Goal: Task Accomplishment & Management: Manage account settings

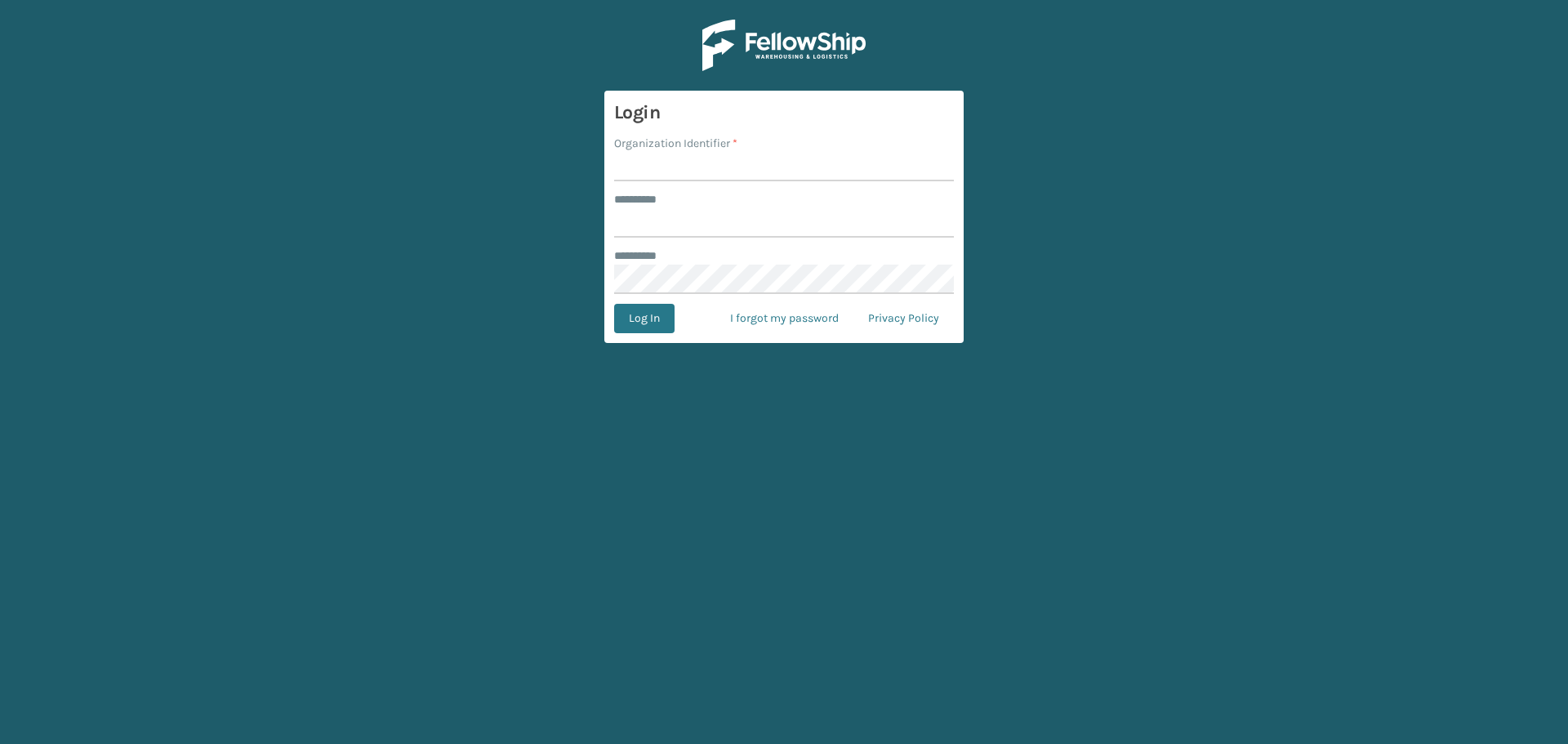
click at [700, 159] on input "Organization Identifier *" at bounding box center [784, 167] width 340 height 30
type input "SuperAdminOrganization"
click at [719, 218] on input "******** *" at bounding box center [784, 223] width 340 height 30
type input "******"
click at [632, 310] on button "Log In" at bounding box center [644, 319] width 60 height 30
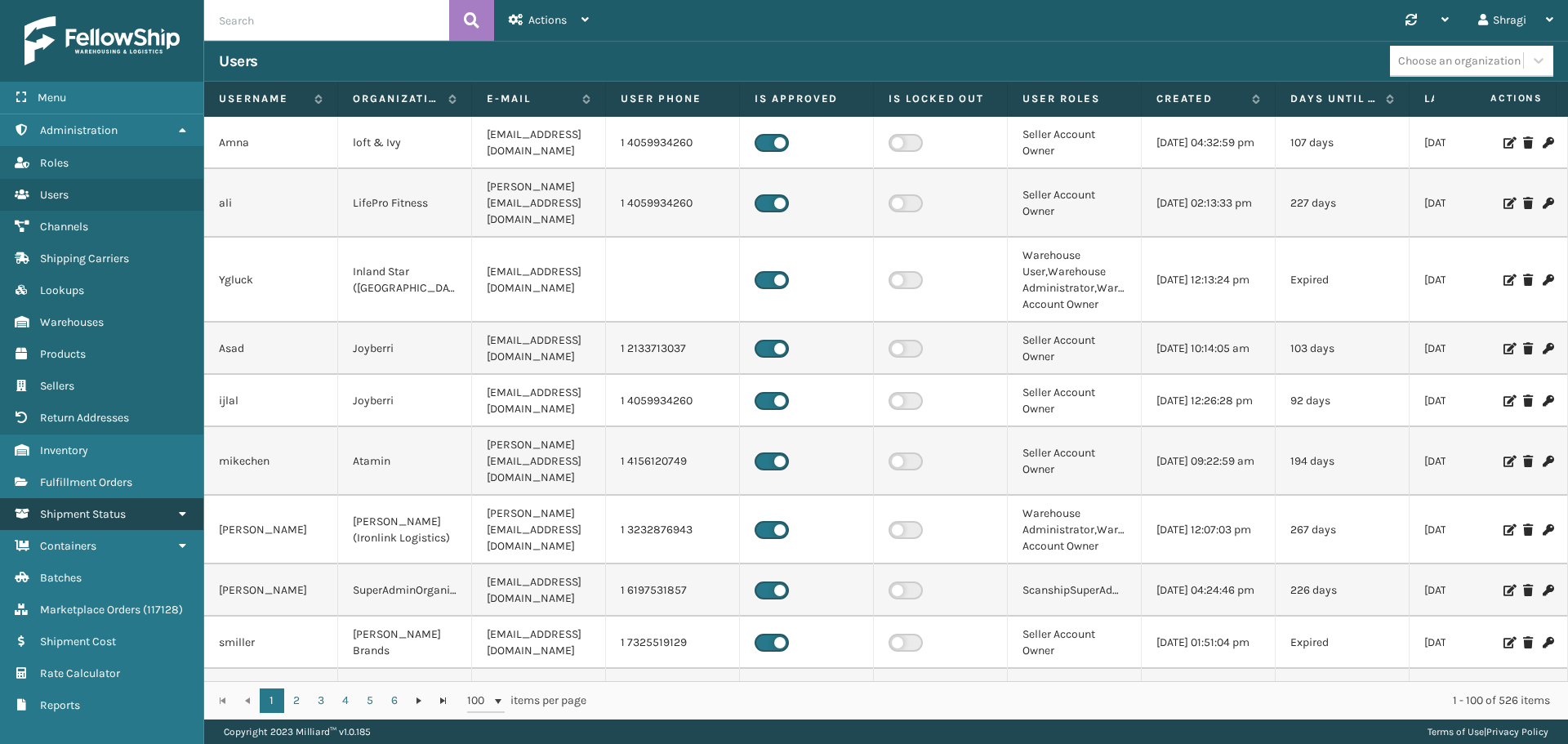
click at [48, 517] on span "Shipment Status" at bounding box center [83, 514] width 86 height 14
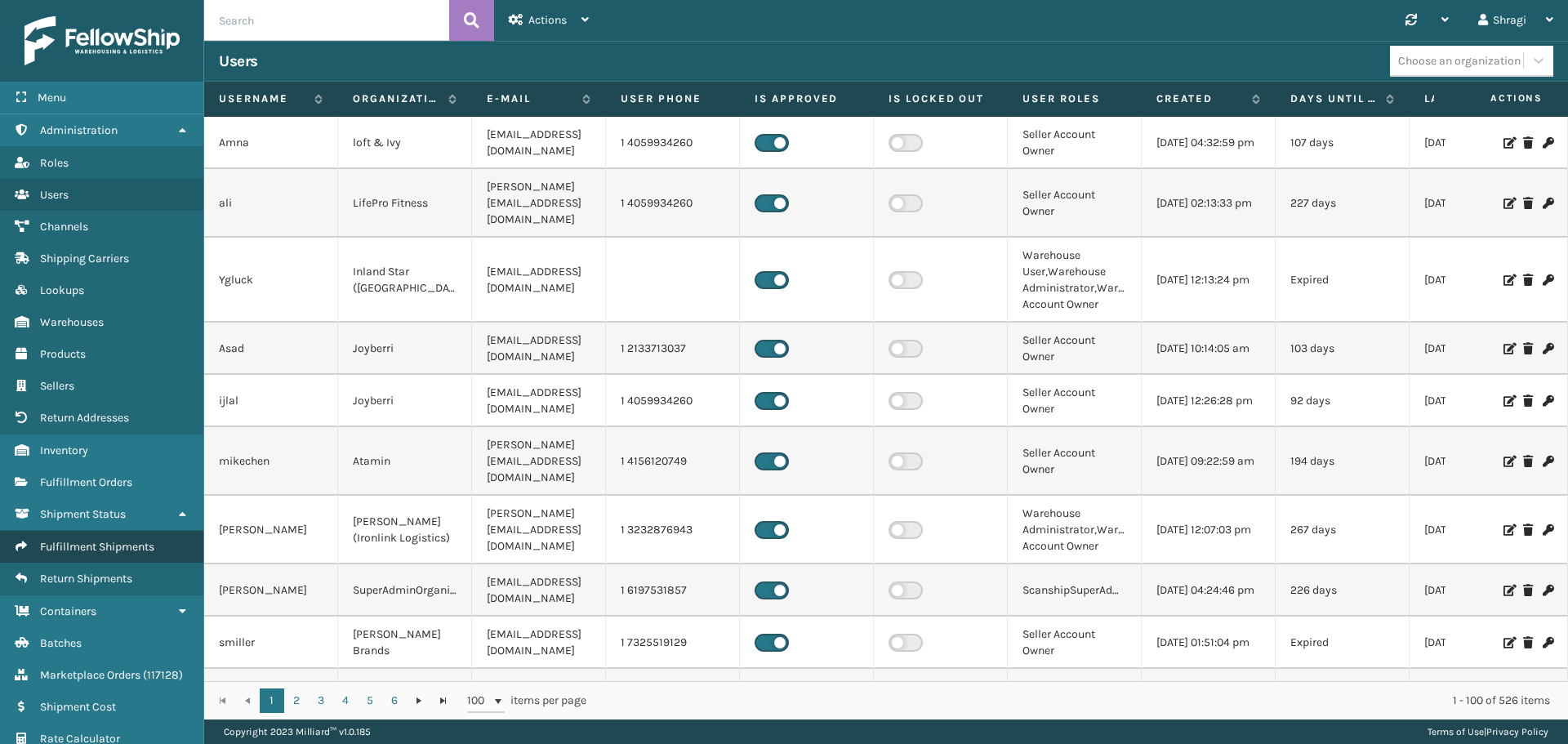
click at [79, 551] on span "Fulfillment Shipments" at bounding box center [97, 546] width 114 height 14
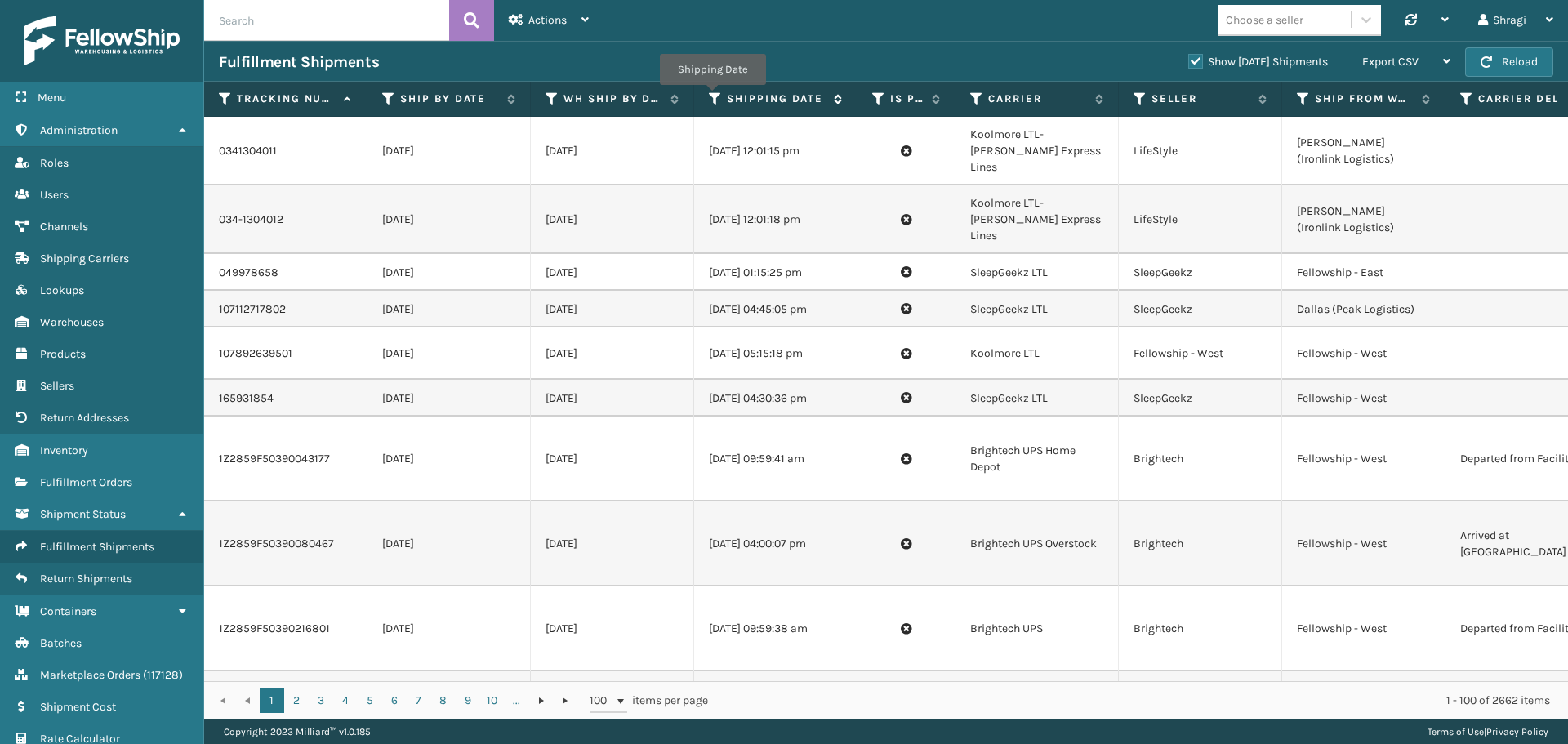
click at [710, 96] on icon at bounding box center [716, 99] width 13 height 15
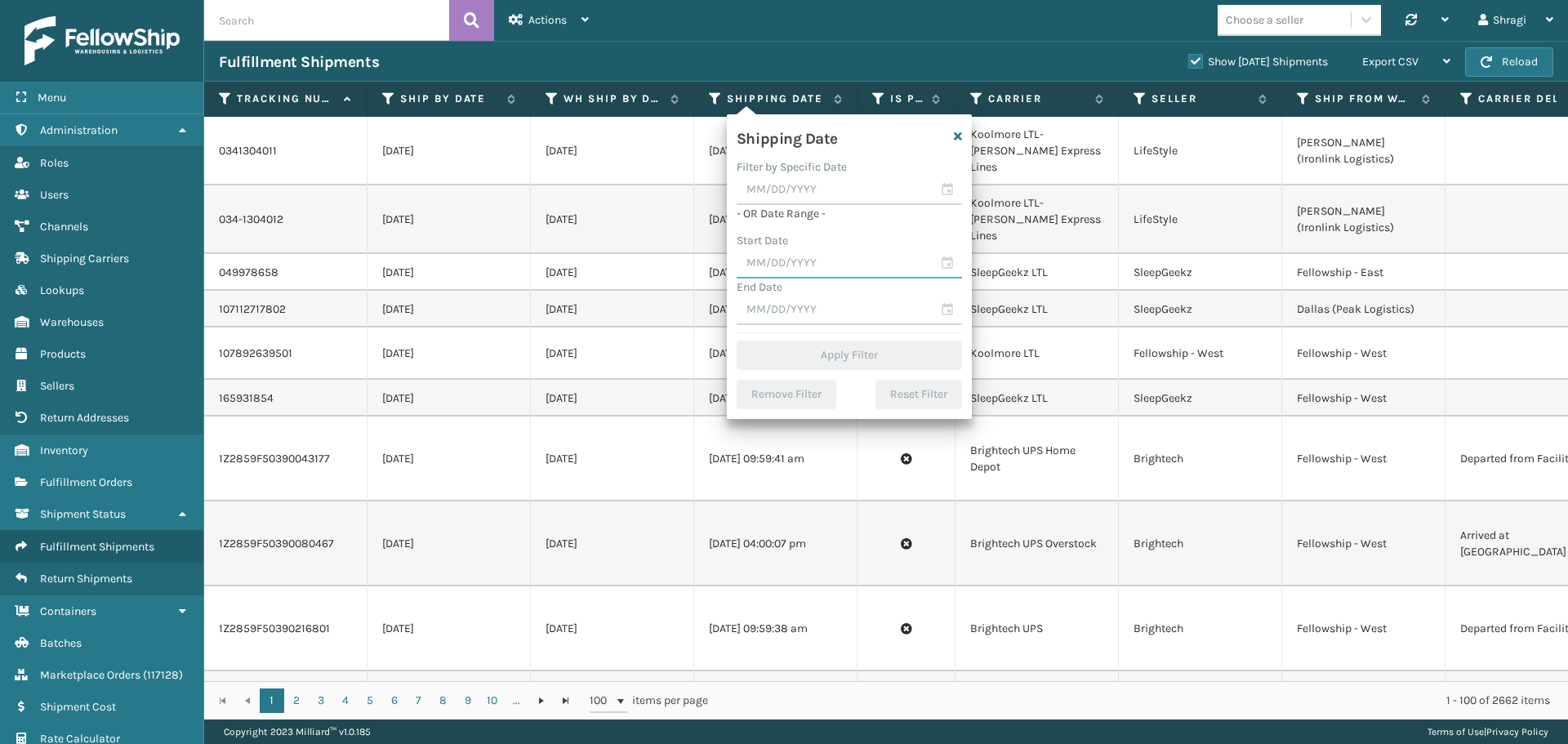
click at [782, 268] on input "text" at bounding box center [849, 264] width 225 height 30
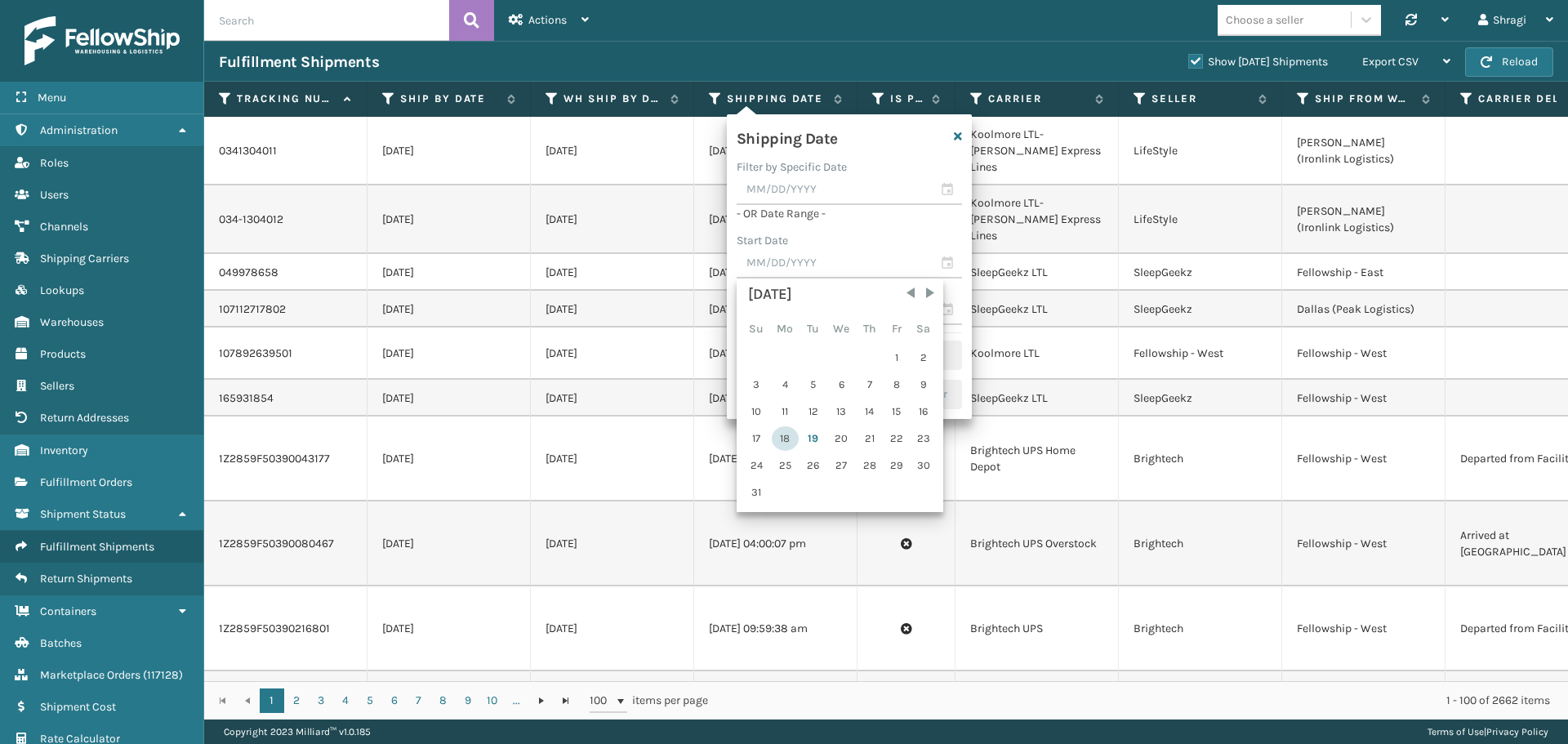
click at [774, 440] on div "18" at bounding box center [785, 439] width 27 height 25
type input "08/18/2025"
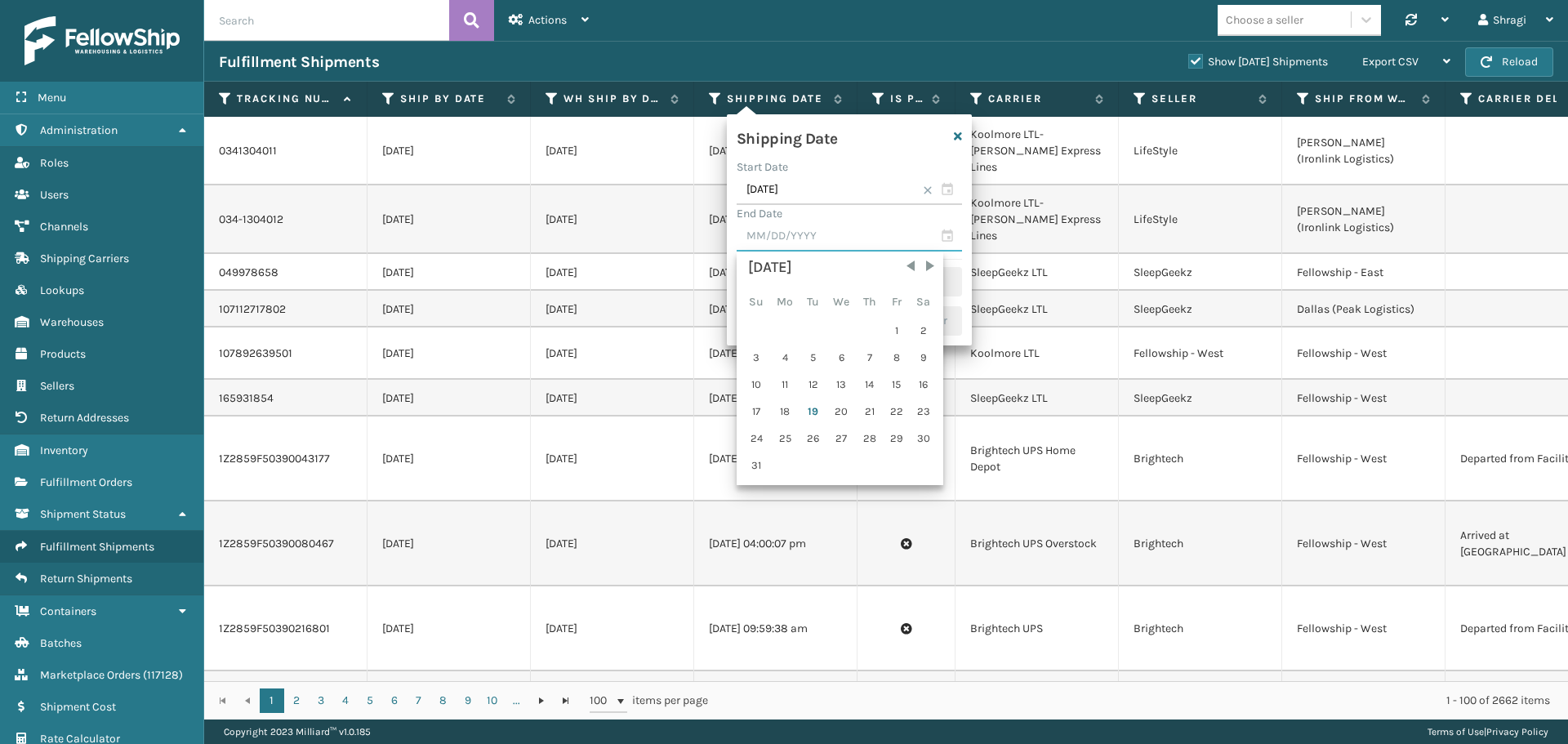
click at [770, 251] on input "text" at bounding box center [849, 237] width 225 height 30
click at [770, 234] on input "text" at bounding box center [849, 237] width 225 height 30
click at [784, 412] on div "18" at bounding box center [785, 412] width 27 height 25
type input "08/18/2025"
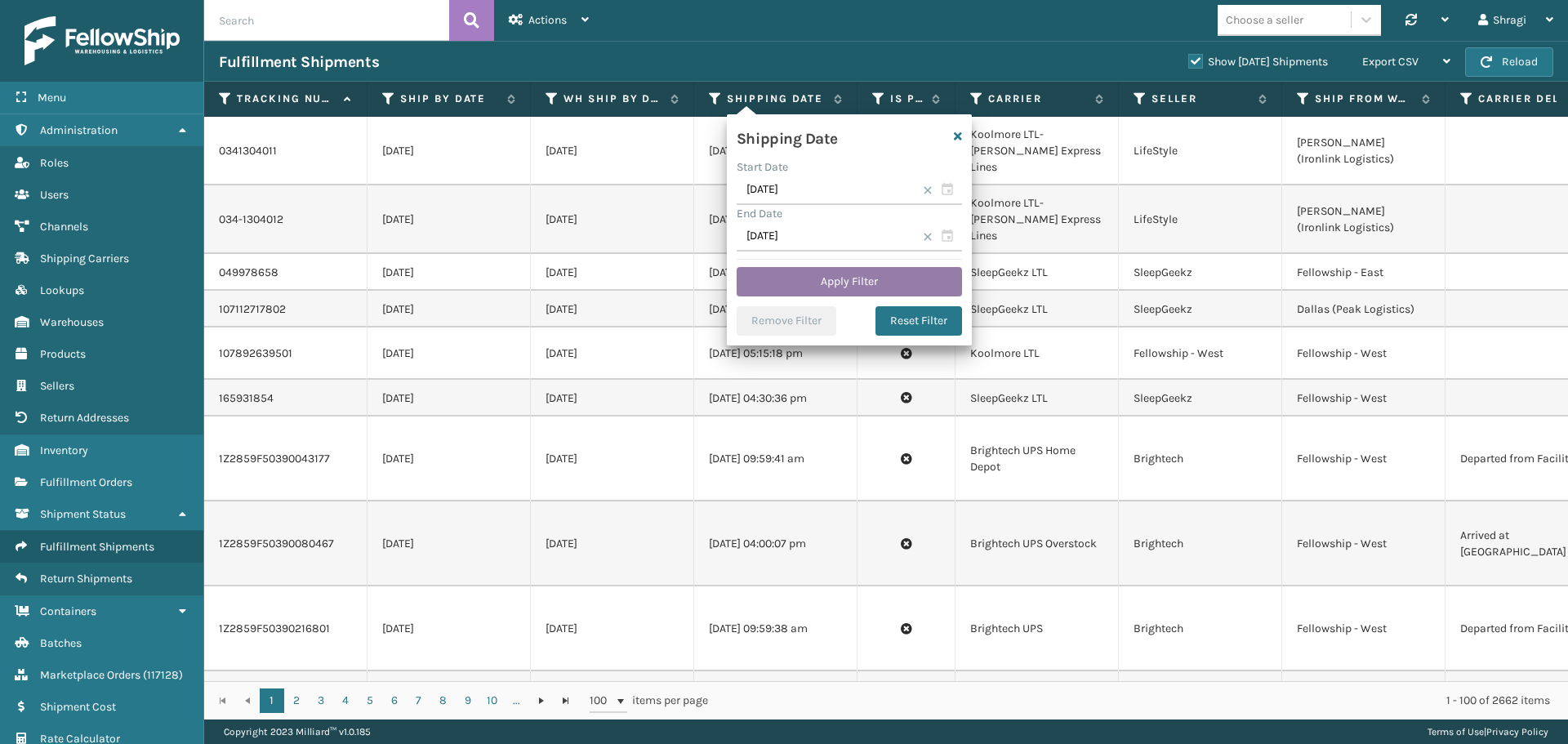
click at [798, 286] on button "Apply Filter" at bounding box center [849, 282] width 225 height 30
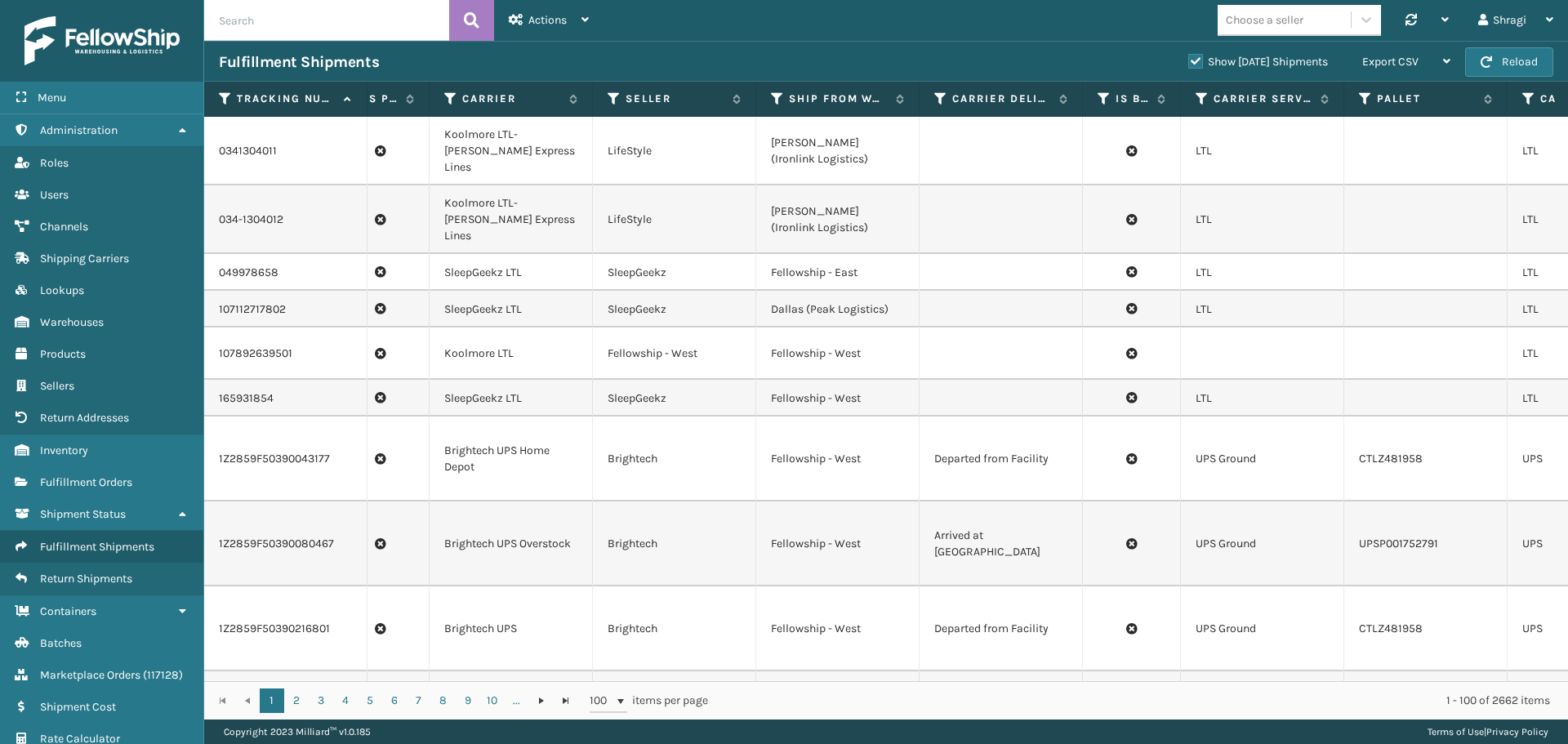
scroll to position [0, 561]
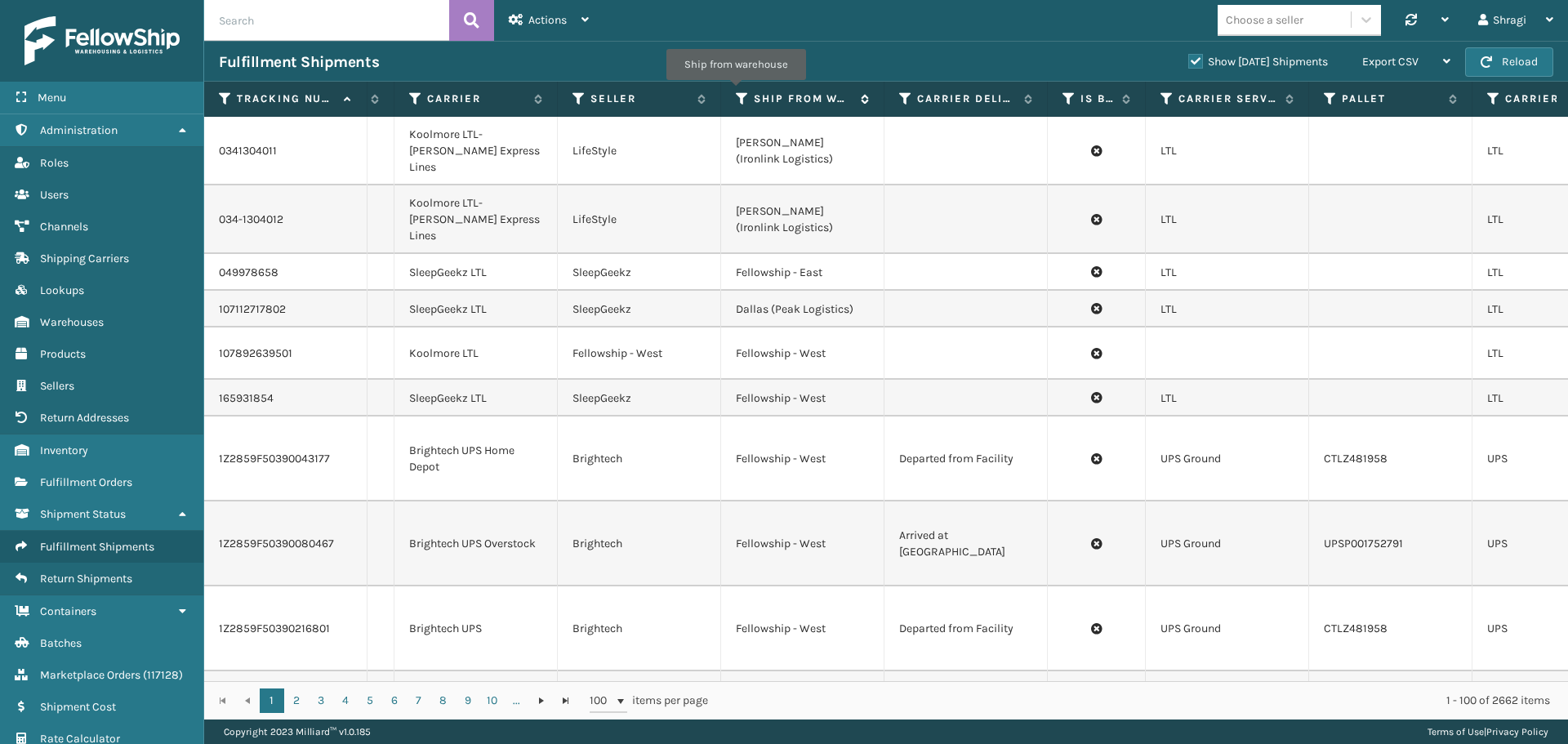
click at [736, 92] on icon at bounding box center [742, 99] width 13 height 15
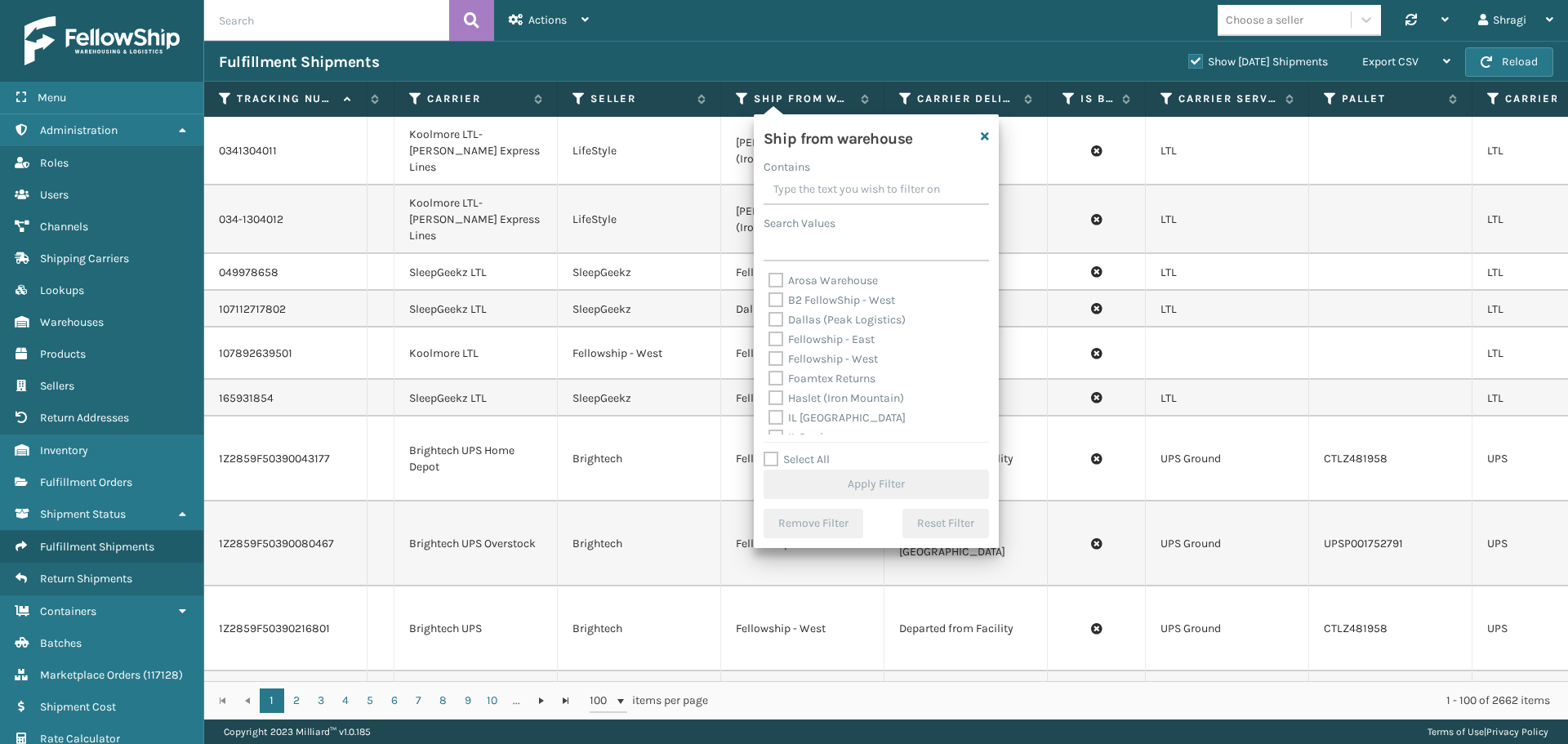
click at [806, 321] on label "Dallas (Peak Logistics)" at bounding box center [837, 319] width 137 height 14
click at [770, 321] on input "Dallas (Peak Logistics)" at bounding box center [769, 315] width 1 height 11
checkbox input "true"
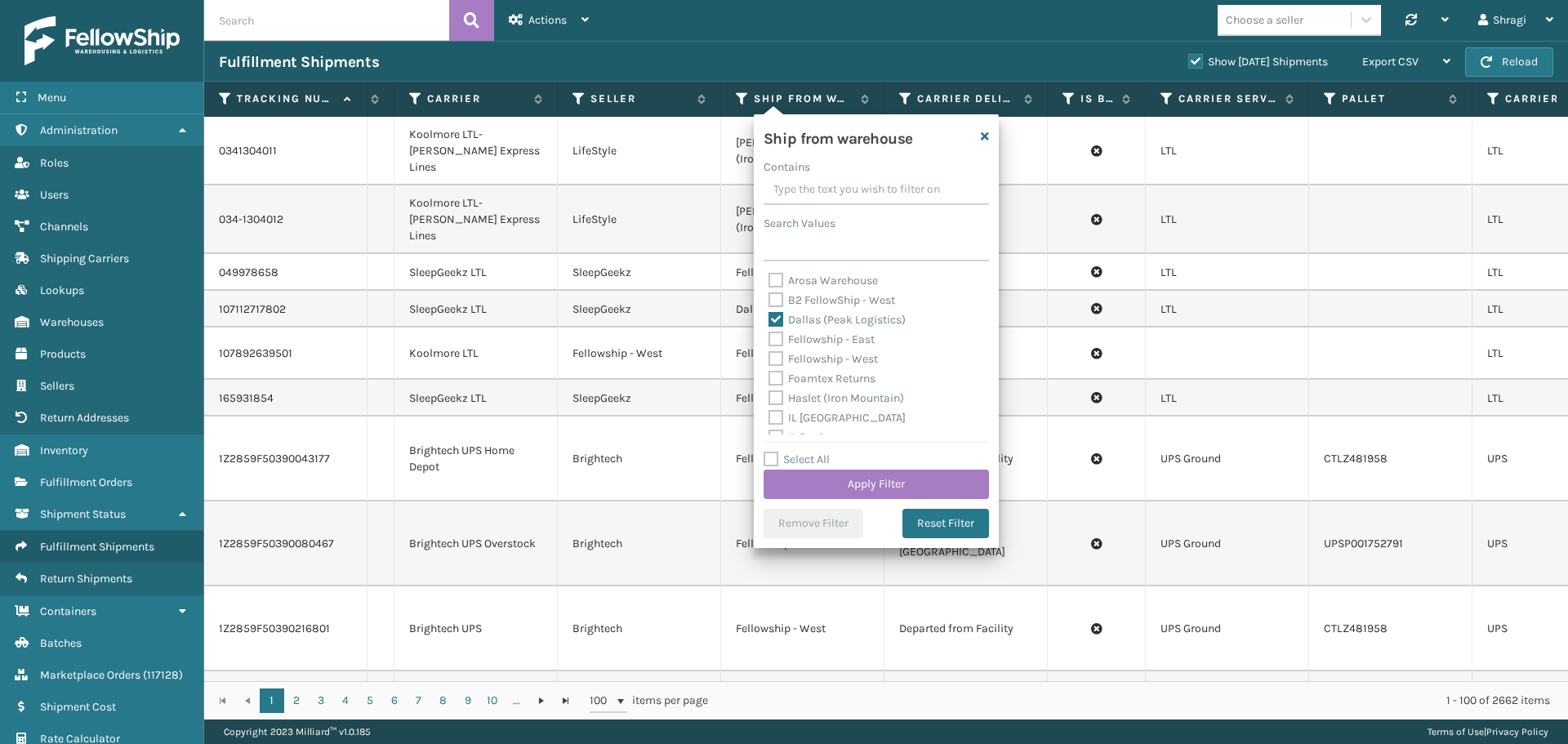
click at [795, 343] on label "Fellowship - East" at bounding box center [822, 339] width 106 height 14
click at [770, 341] on input "Fellowship - East" at bounding box center [769, 335] width 1 height 11
checkbox input "true"
click at [800, 363] on label "Fellowship - West" at bounding box center [823, 358] width 109 height 14
click at [770, 360] on input "Fellowship - West" at bounding box center [769, 354] width 1 height 11
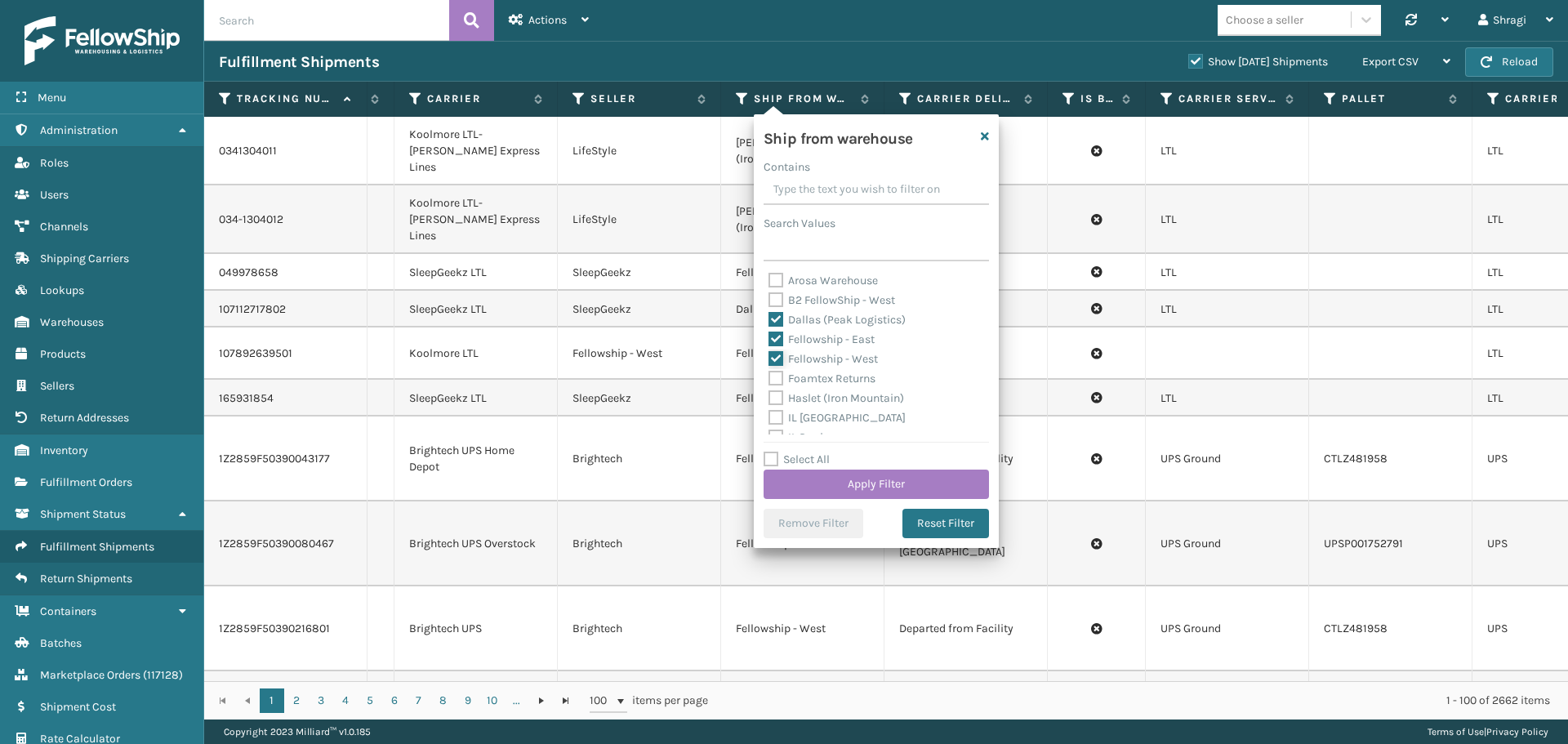
checkbox input "true"
click at [899, 396] on label "Haslet (Iron Mountain)" at bounding box center [837, 398] width 136 height 14
click at [770, 396] on input "Haslet (Iron Mountain)" at bounding box center [769, 394] width 1 height 11
checkbox input "true"
click at [991, 425] on div "Ship from warehouse Contains Search Values Arosa Warehouse B2 FellowShip - West…" at bounding box center [876, 331] width 245 height 434
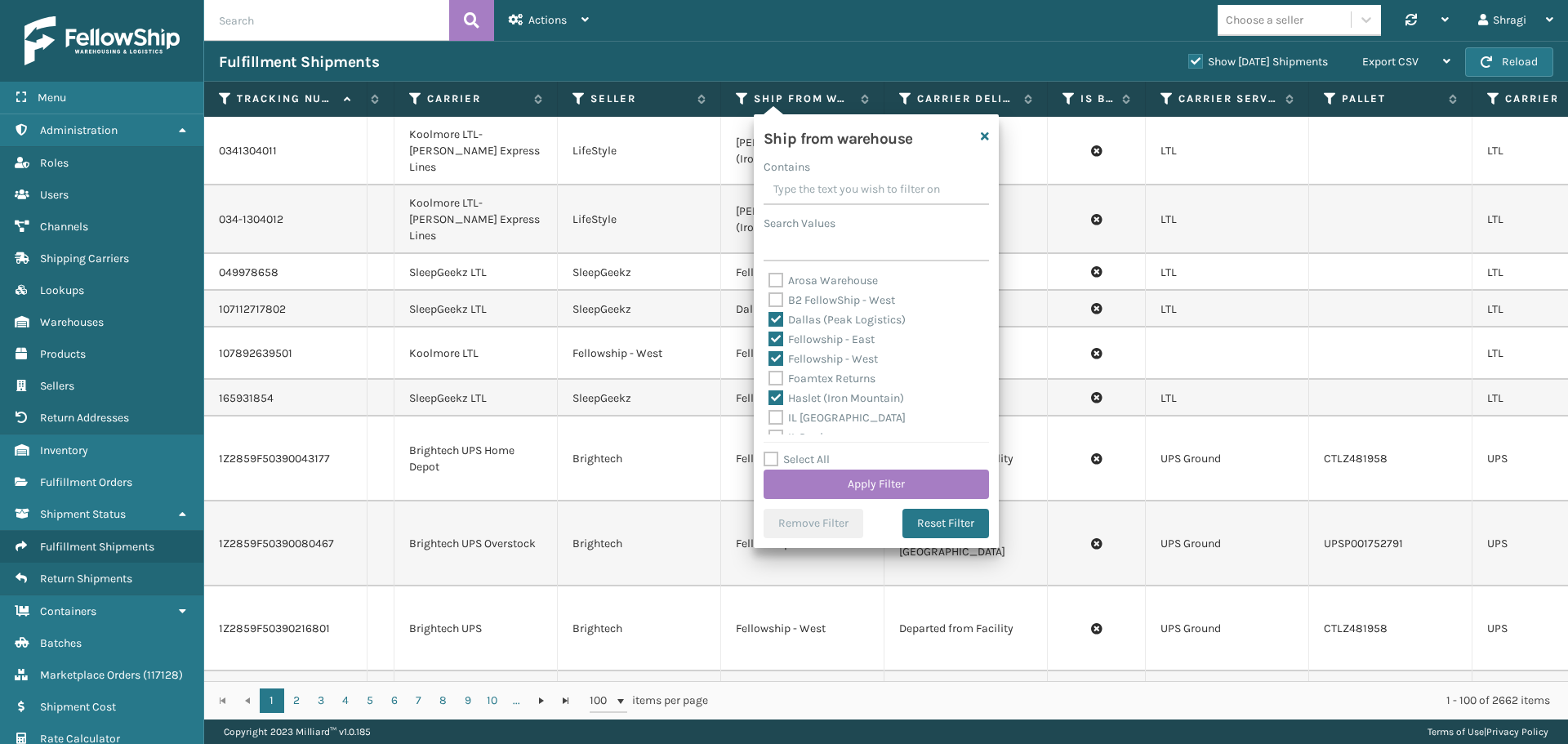
click at [991, 425] on div "Ship from warehouse Contains Search Values Arosa Warehouse B2 FellowShip - West…" at bounding box center [876, 331] width 245 height 434
click at [973, 429] on div "Arosa Warehouse B2 FellowShip - West Dallas (Peak Logistics) Fellowship - East …" at bounding box center [876, 353] width 225 height 163
click at [795, 383] on div "Indiana (TF Fulfillment)" at bounding box center [876, 392] width 216 height 20
click at [803, 391] on label "Indiana (TF Fulfillment)" at bounding box center [847, 391] width 158 height 14
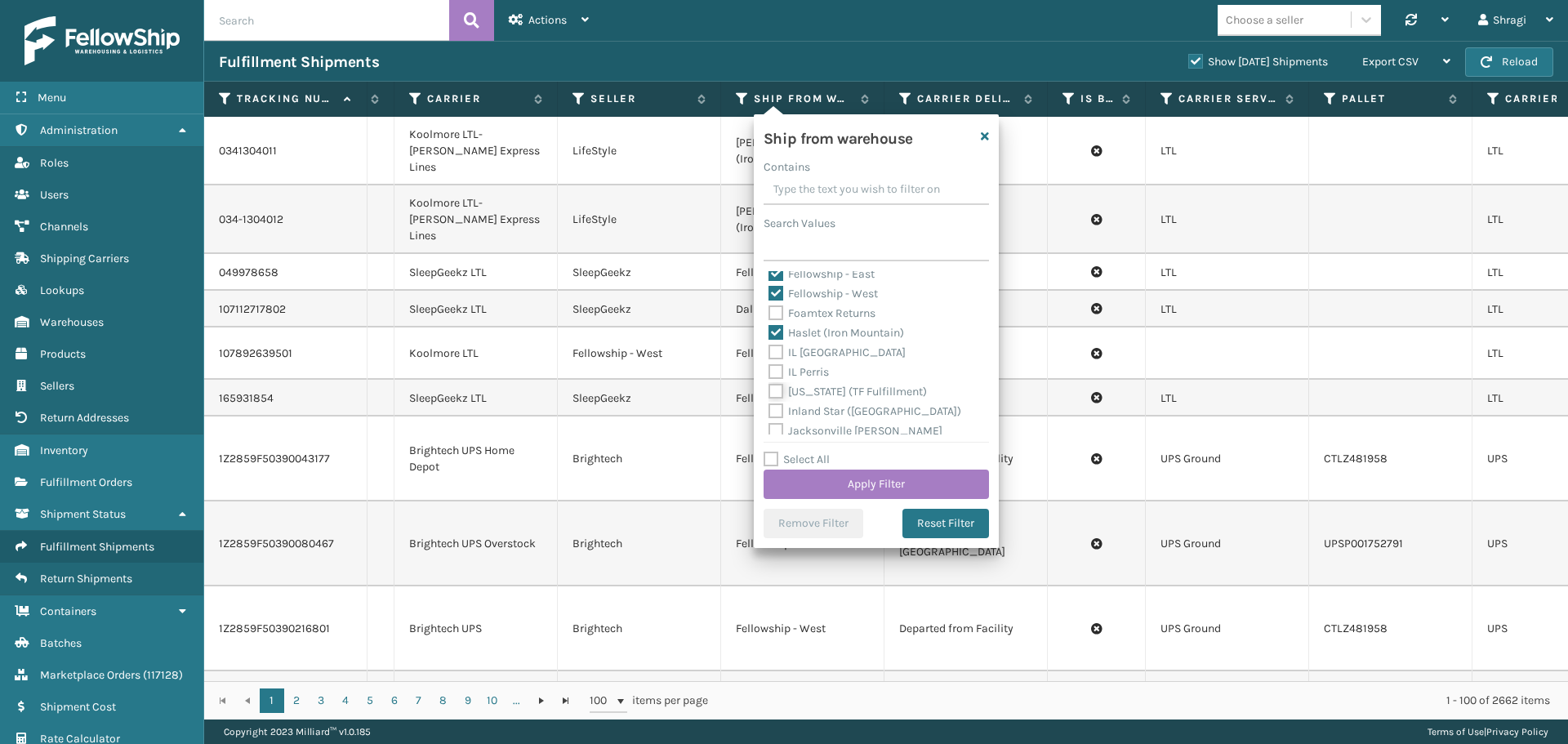
click at [770, 391] on input "Indiana (TF Fulfillment)" at bounding box center [769, 387] width 1 height 11
checkbox input "true"
click at [993, 311] on div "Ship from warehouse Contains Search Values Arosa Warehouse B2 FellowShip - West…" at bounding box center [876, 331] width 245 height 434
click at [808, 398] on label "Milliard LV" at bounding box center [822, 398] width 108 height 14
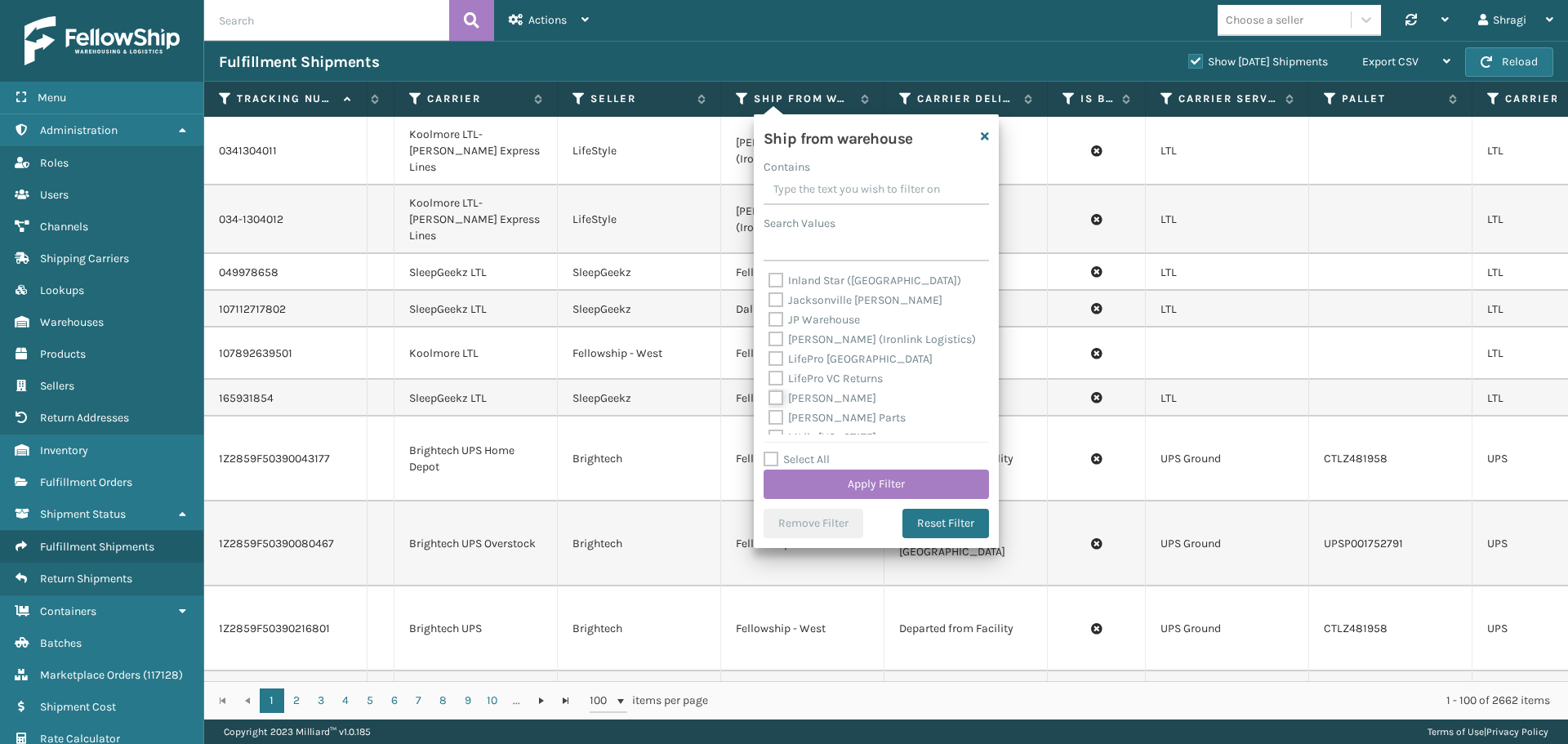
click at [770, 398] on input "Milliard LV" at bounding box center [769, 394] width 1 height 11
checkbox input "true"
click at [838, 391] on label "SleepGeekz Warehouse" at bounding box center [838, 391] width 139 height 14
click at [770, 391] on input "SleepGeekz Warehouse" at bounding box center [769, 387] width 1 height 11
checkbox input "true"
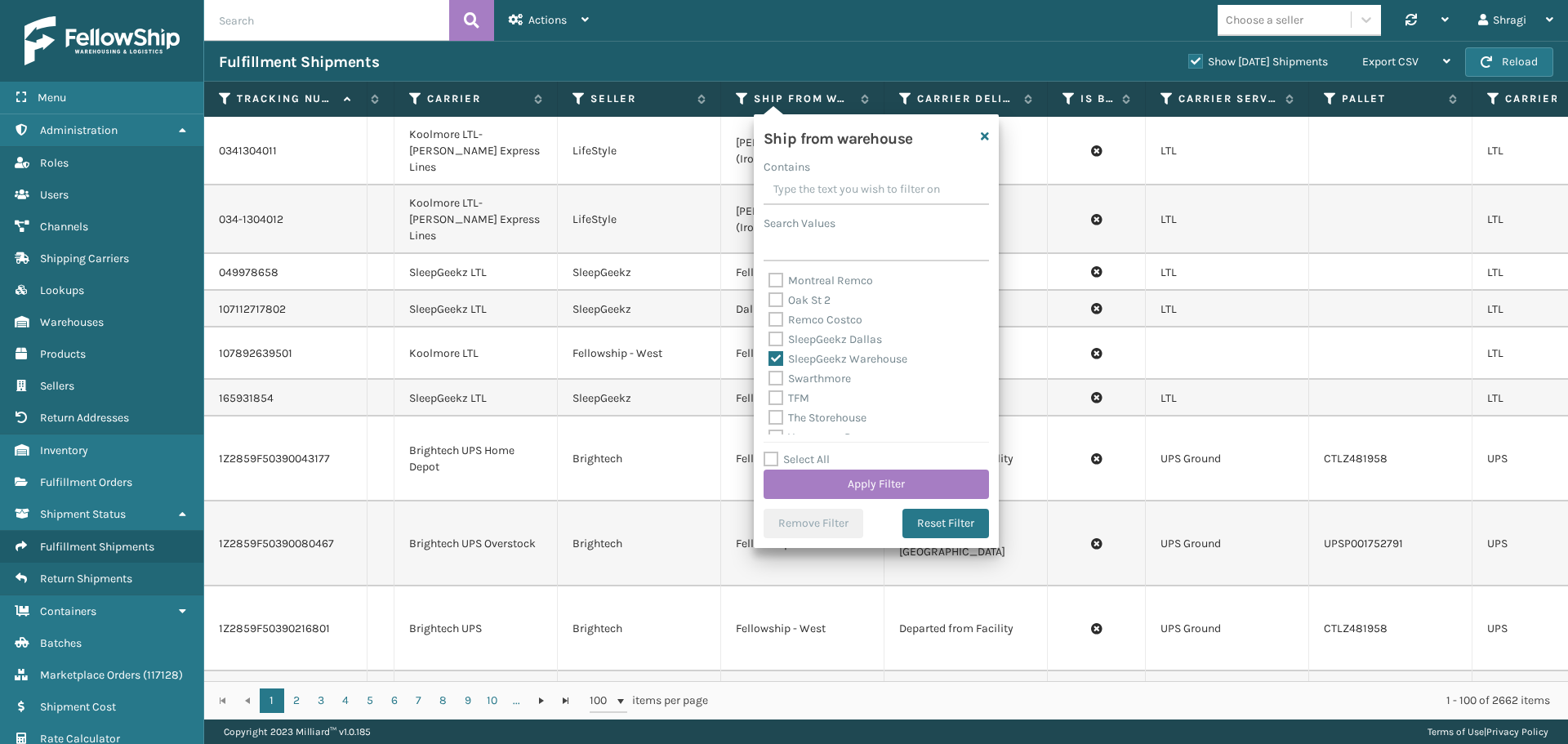
click at [789, 406] on div "TFM" at bounding box center [876, 399] width 216 height 20
click at [789, 401] on label "TFM" at bounding box center [789, 398] width 41 height 14
click at [770, 400] on input "TFM" at bounding box center [769, 394] width 1 height 11
checkbox input "true"
click at [978, 435] on div "Ship from warehouse Contains Search Values Arosa Warehouse B2 FellowShip - West…" at bounding box center [876, 331] width 245 height 434
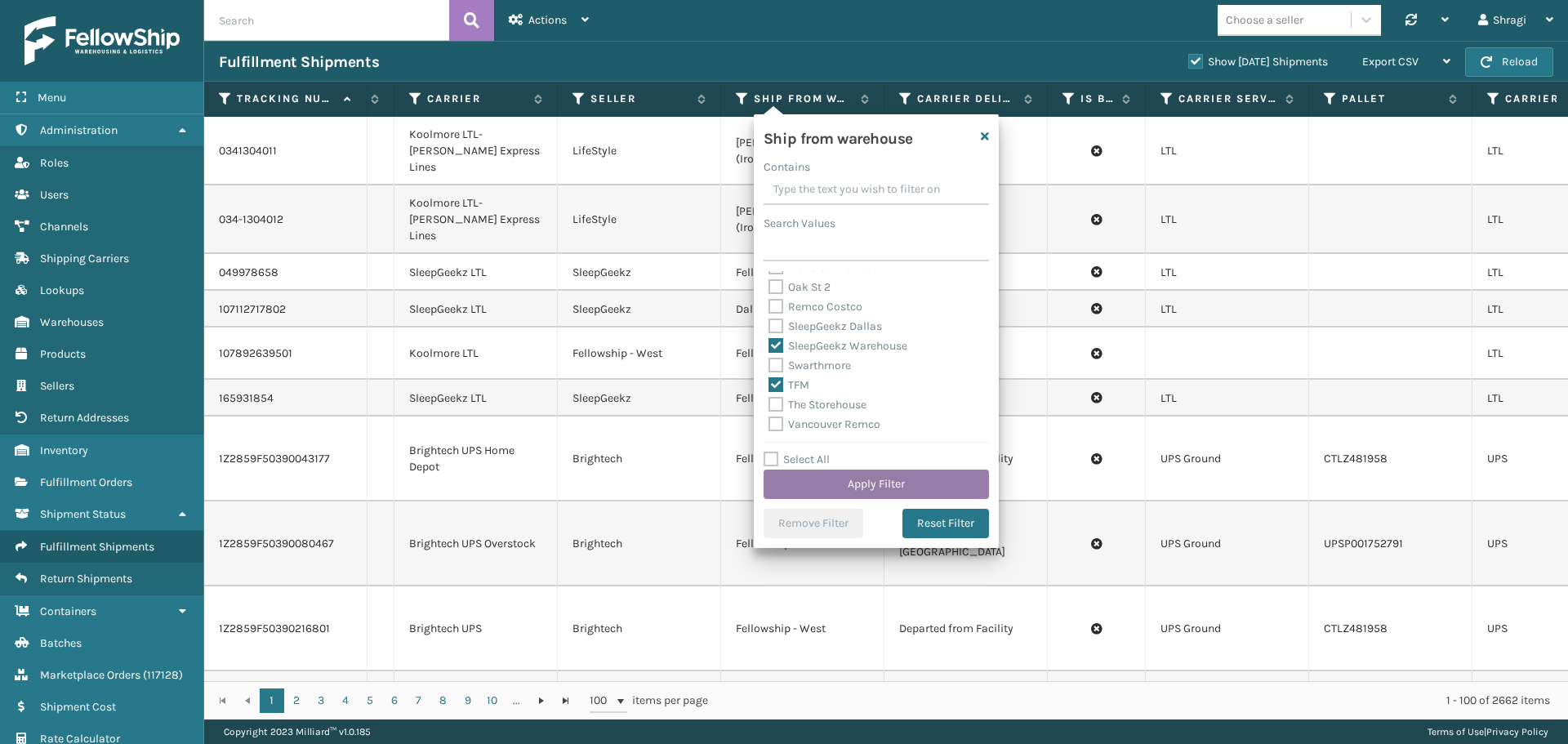
click at [875, 493] on button "Apply Filter" at bounding box center [876, 484] width 225 height 30
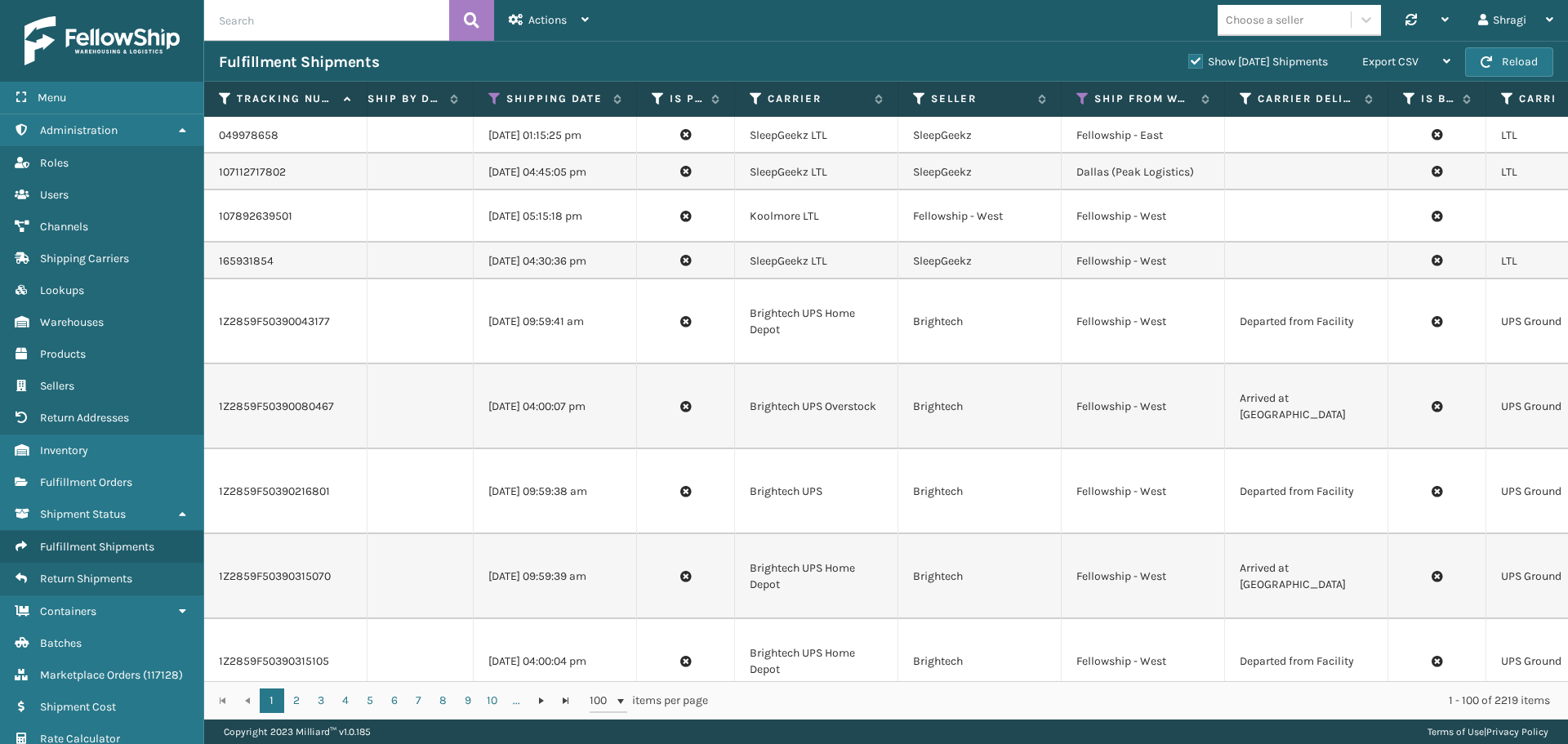
scroll to position [0, 271]
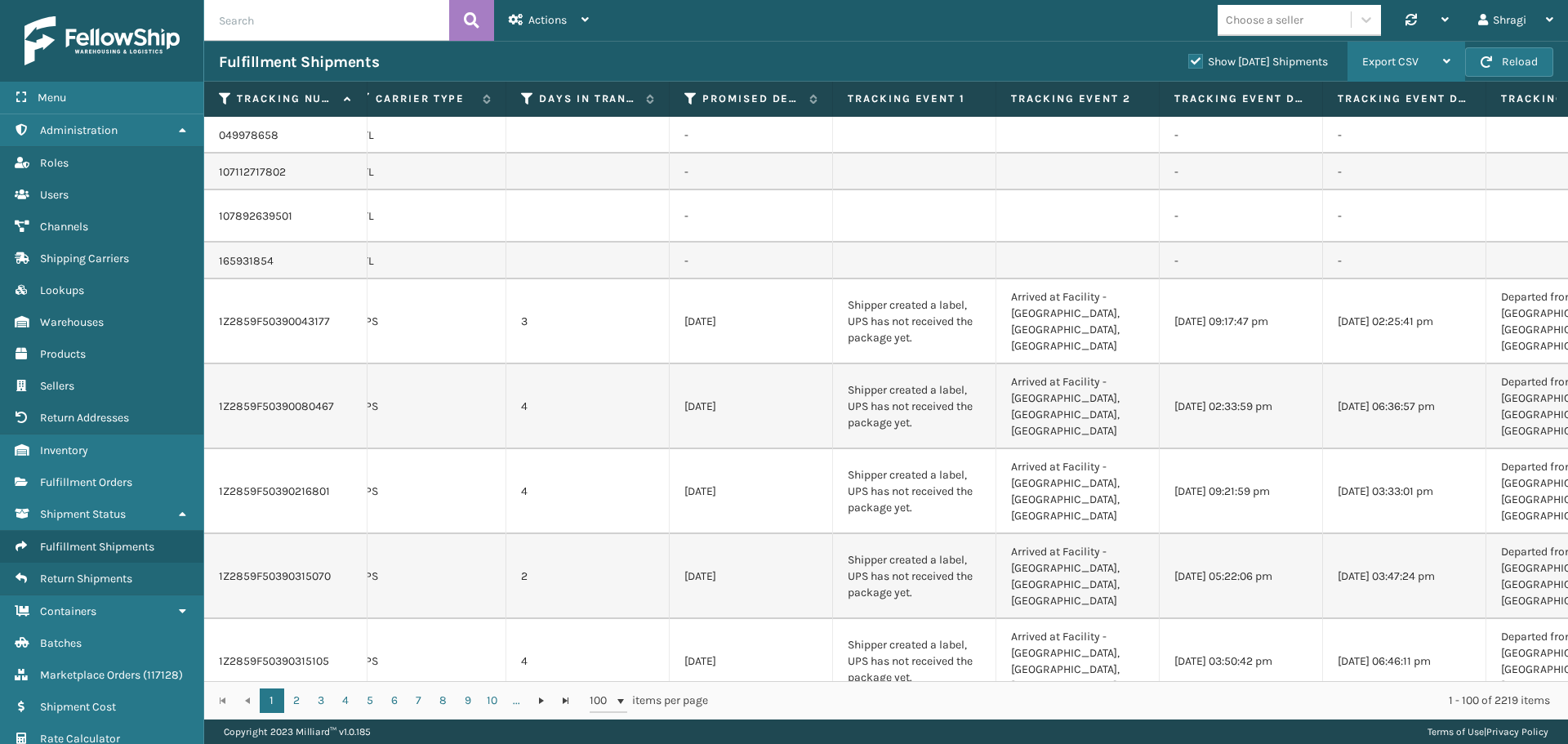
click at [1386, 64] on span "Export CSV" at bounding box center [1390, 61] width 56 height 14
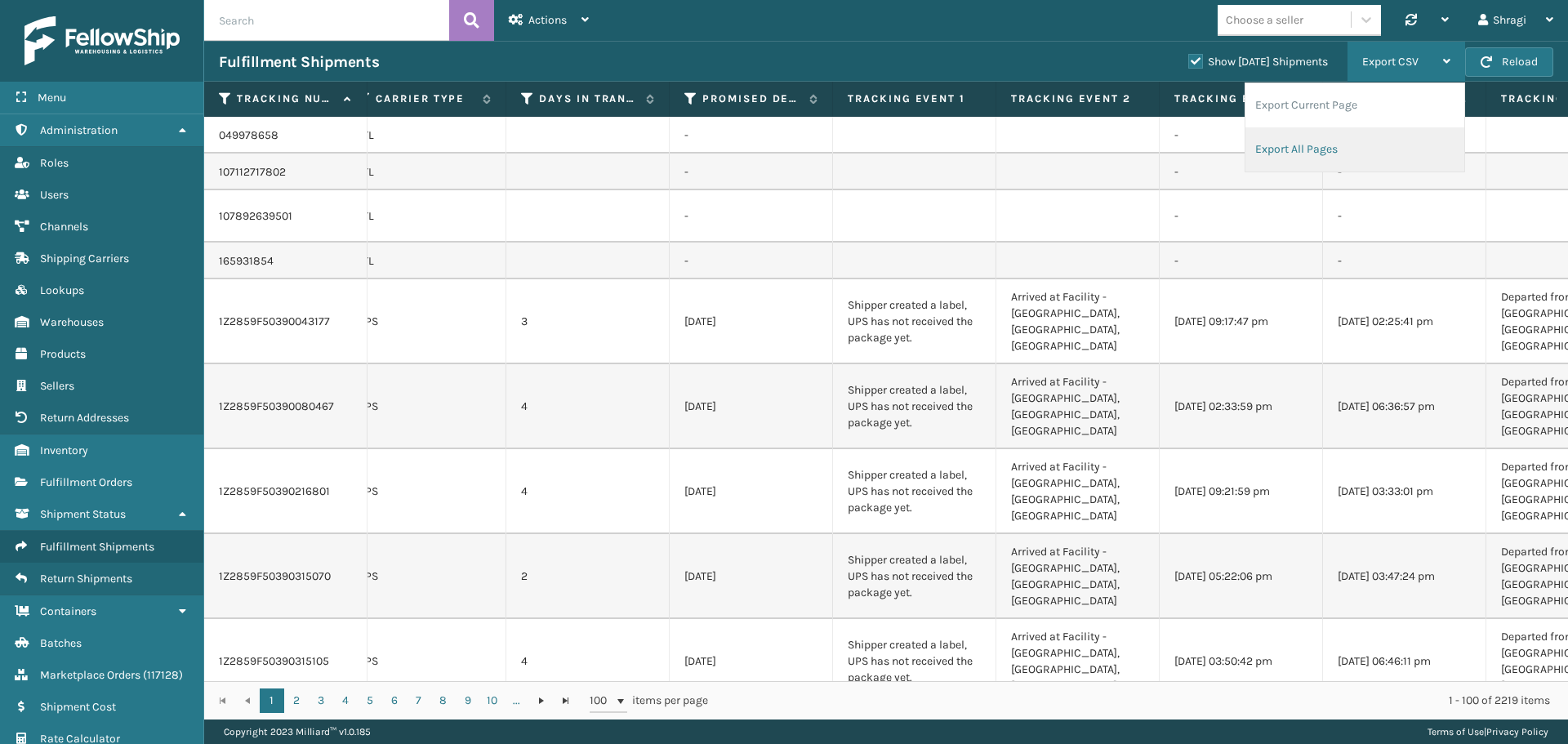
click at [1370, 151] on li "Export All Pages" at bounding box center [1355, 149] width 218 height 44
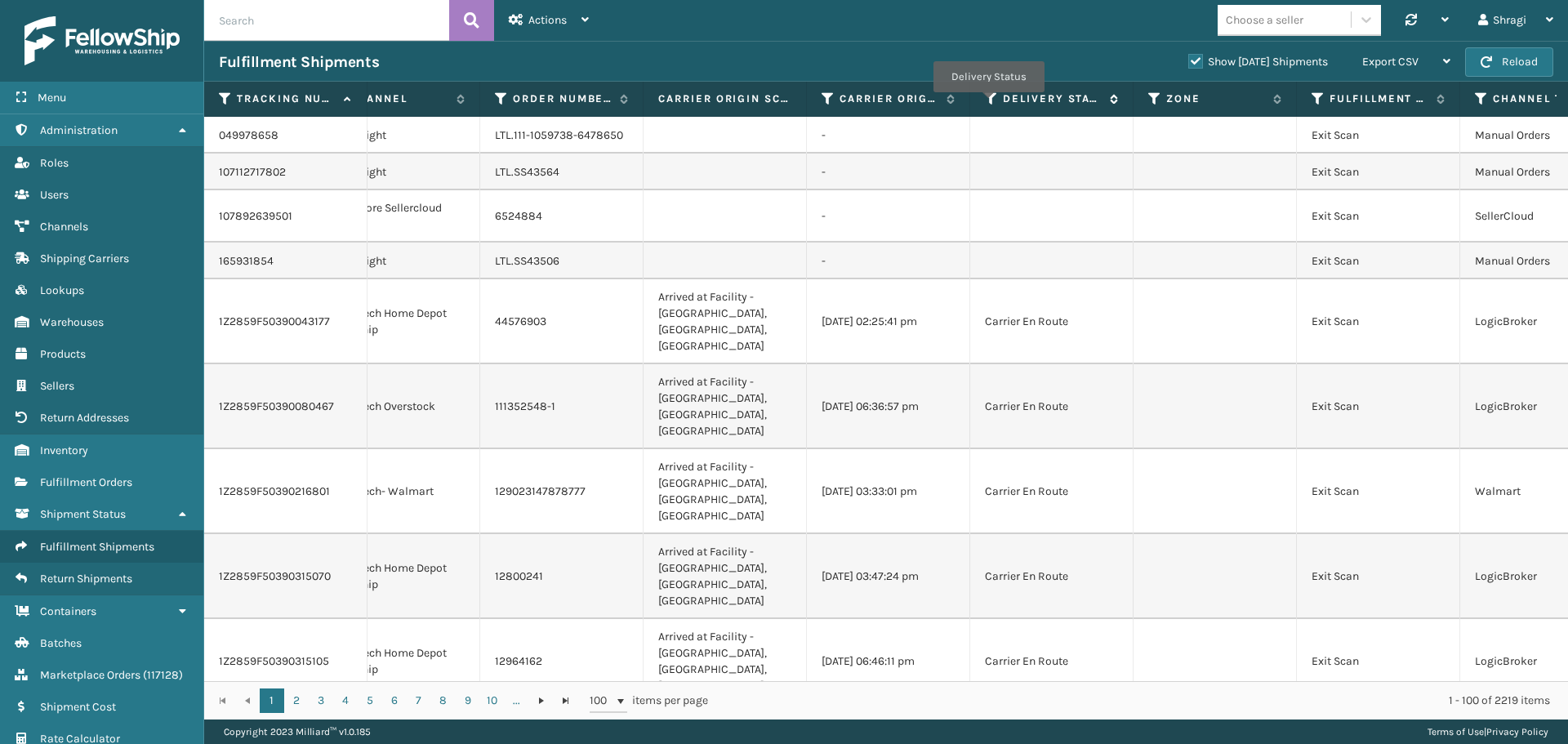
click at [988, 103] on icon at bounding box center [991, 99] width 13 height 15
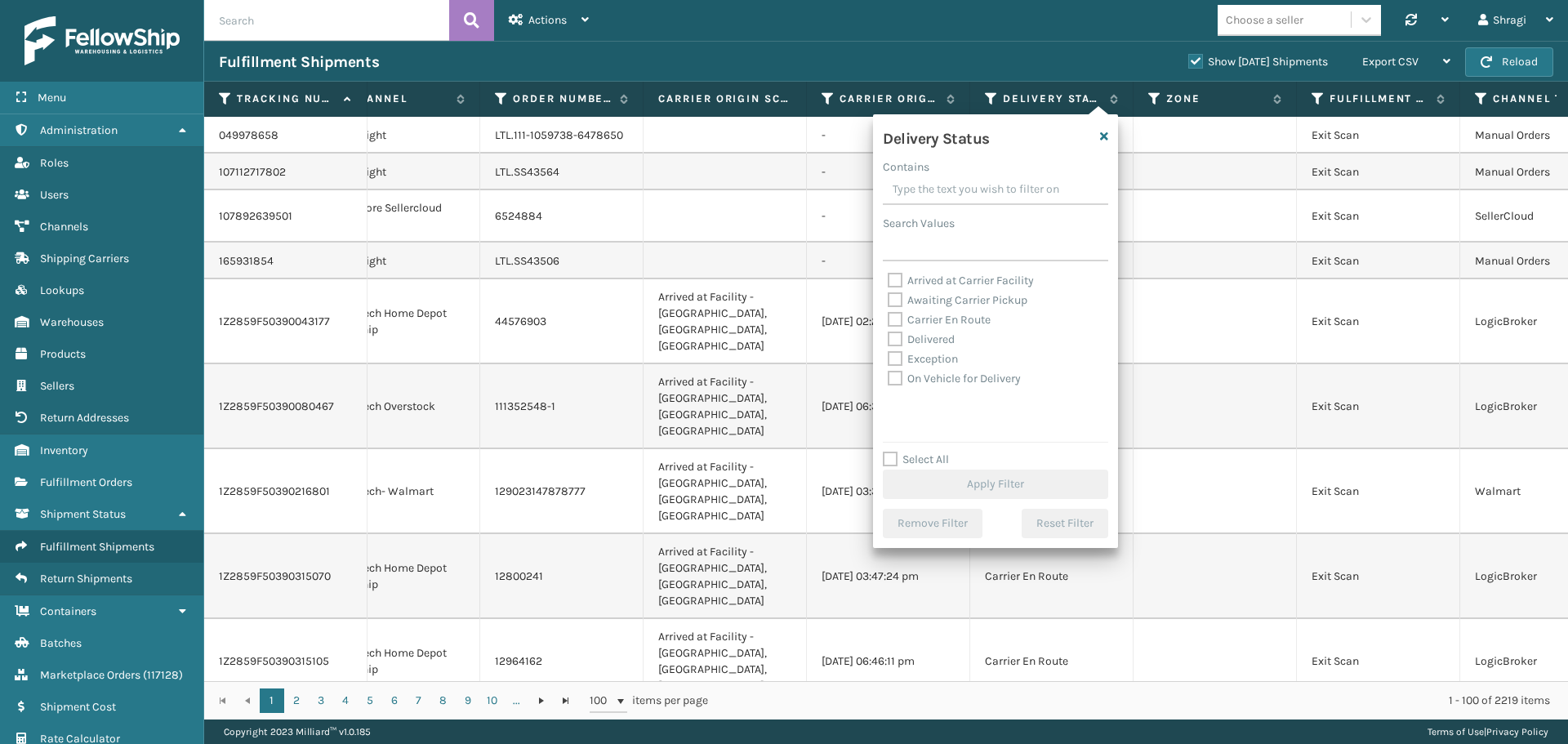
click at [925, 300] on label "Awaiting Carrier Pickup" at bounding box center [957, 300] width 140 height 14
click at [889, 300] on input "Awaiting Carrier Pickup" at bounding box center [888, 295] width 1 height 11
checkbox input "true"
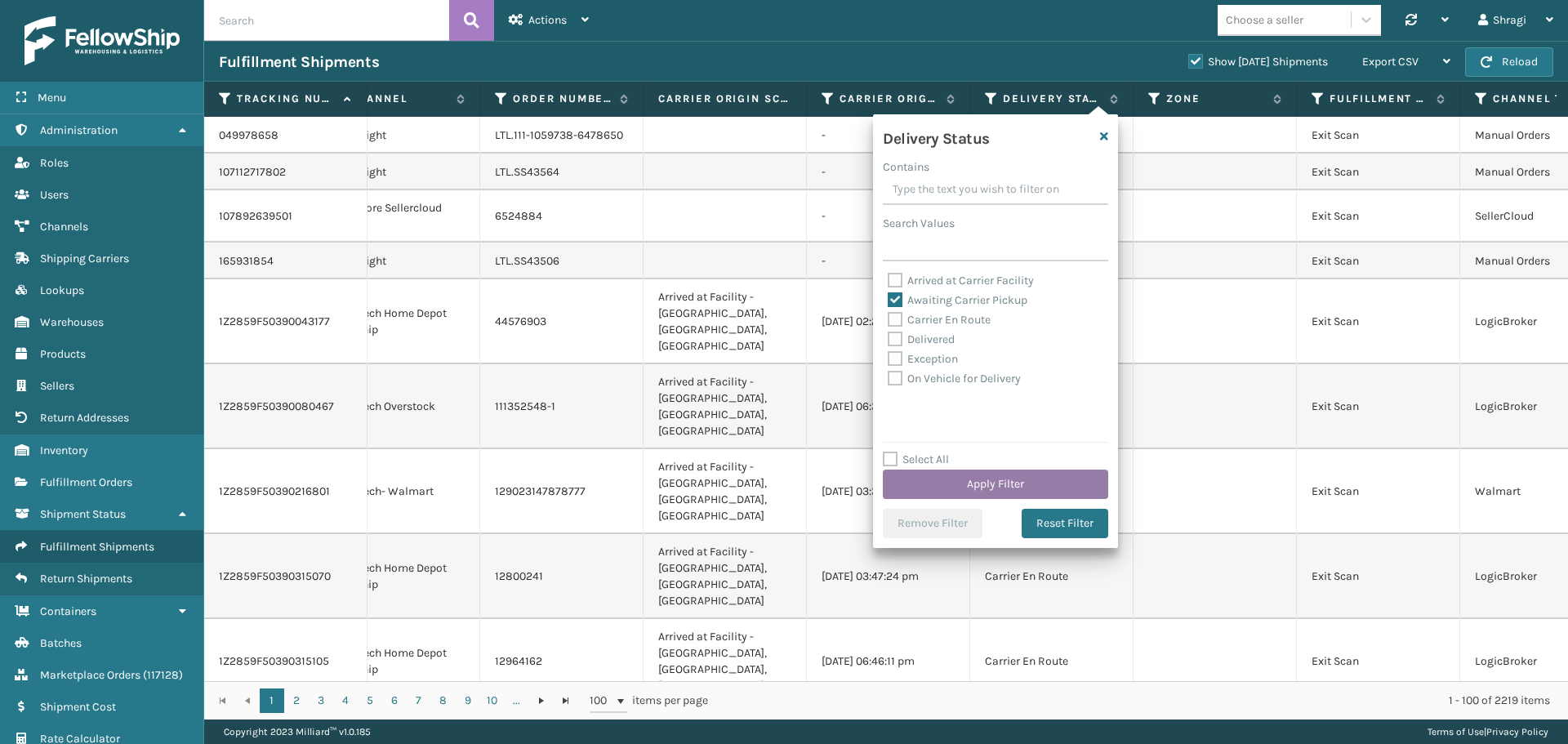
click at [931, 481] on button "Apply Filter" at bounding box center [995, 484] width 225 height 30
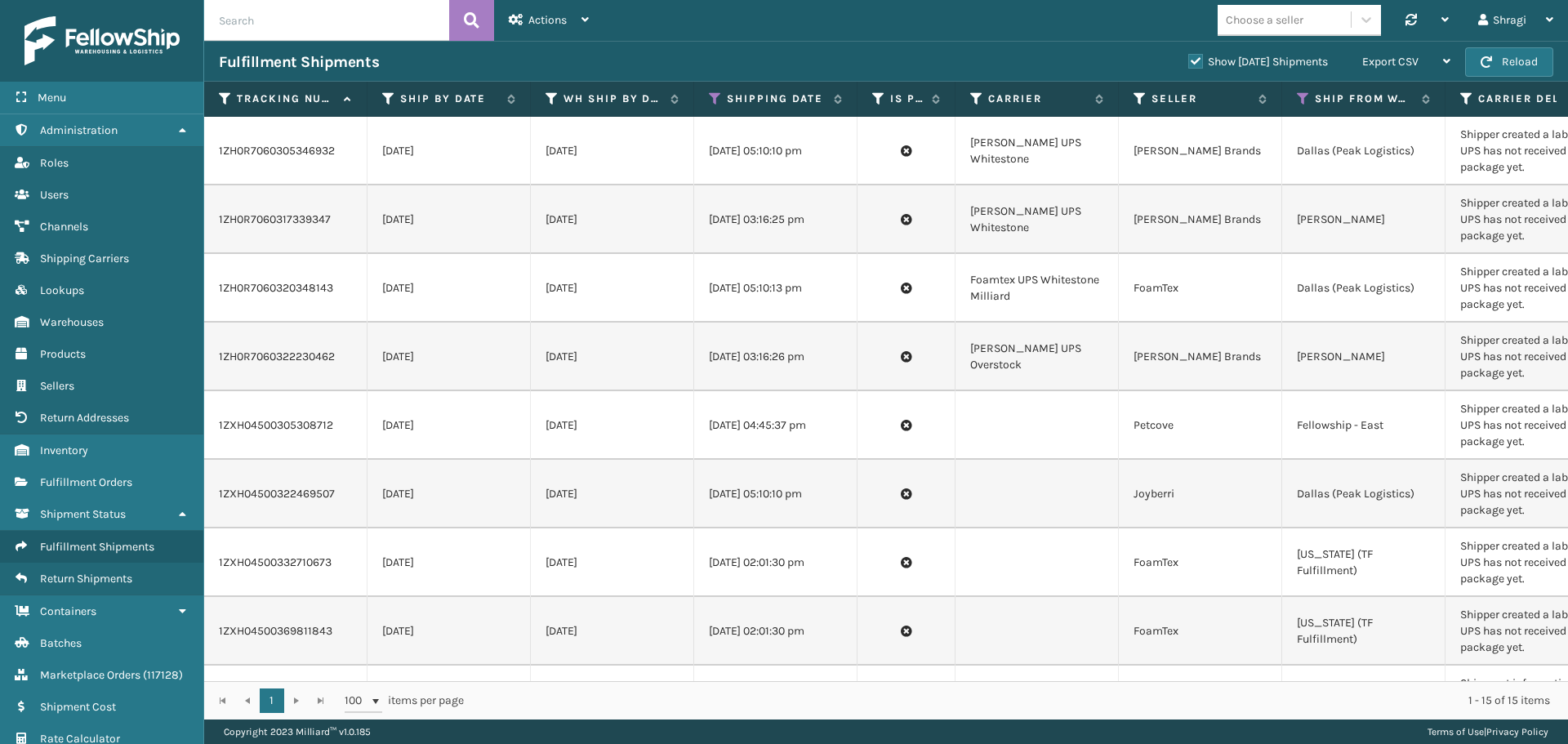
click at [1027, 499] on td at bounding box center [1037, 494] width 163 height 69
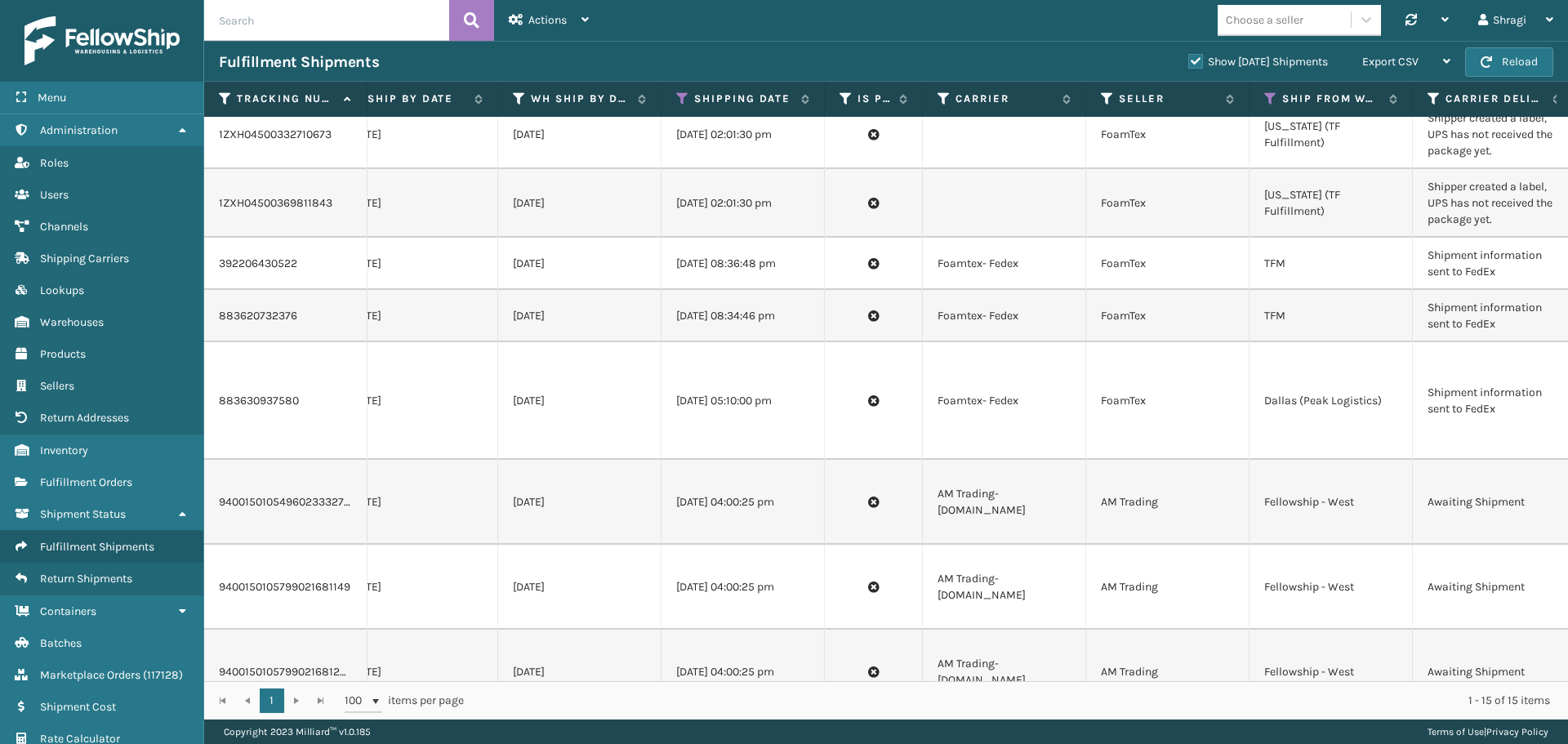
scroll to position [428, 228]
